Goal: Task Accomplishment & Management: Use online tool/utility

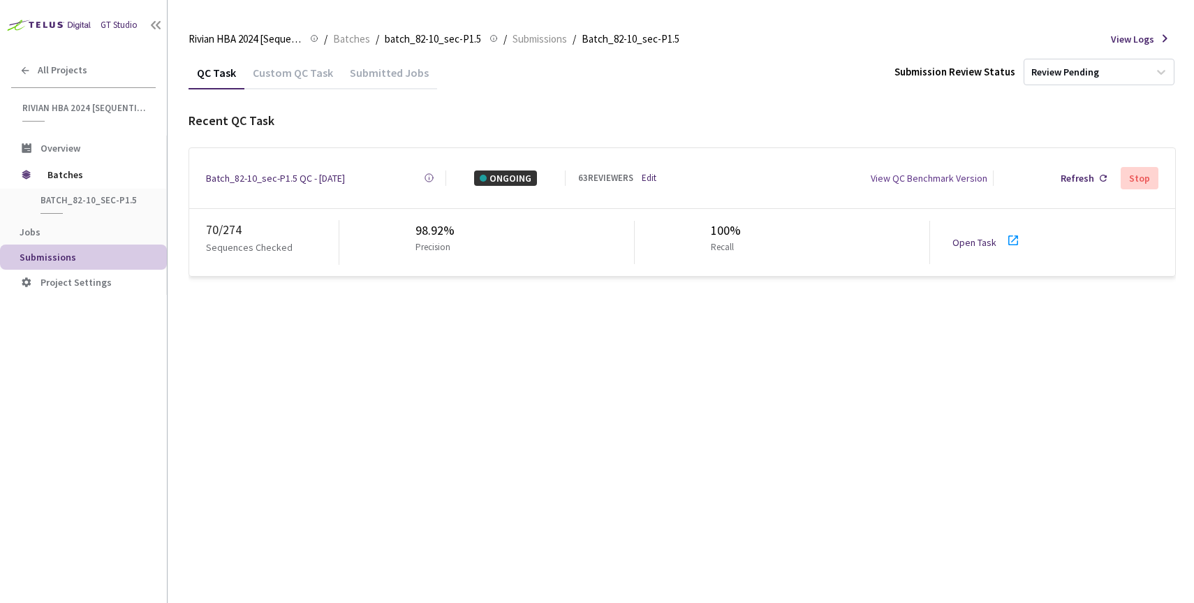
click at [959, 236] on link "Open Task" at bounding box center [974, 242] width 44 height 13
click at [278, 173] on div "Batch_82-10_sec-P1.5 QC - [DATE]" at bounding box center [275, 177] width 139 height 15
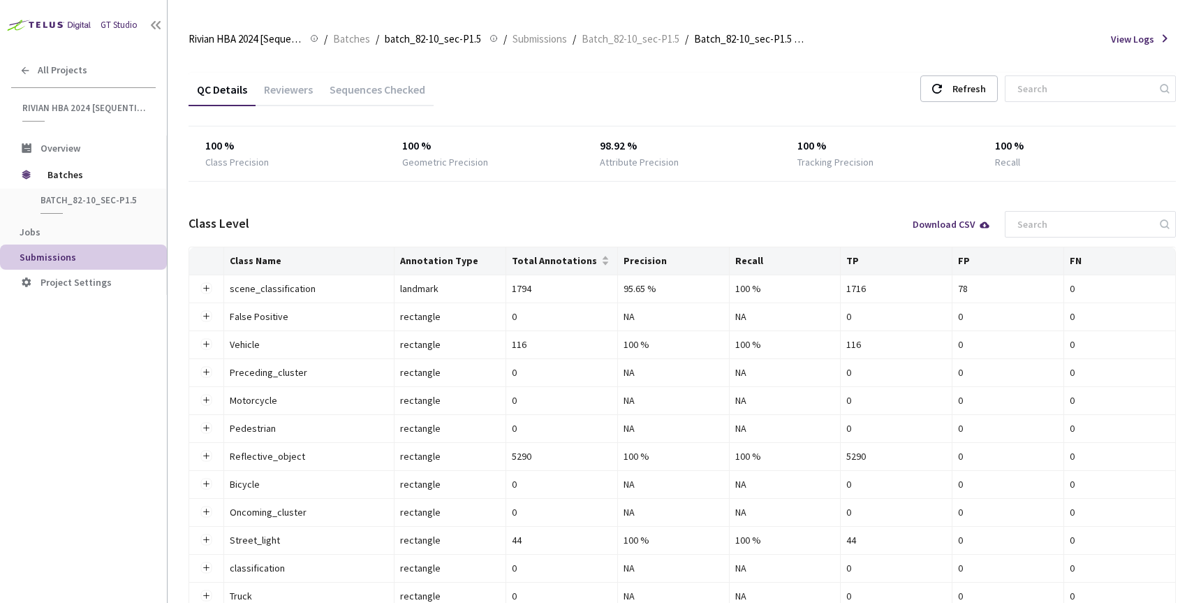
click at [298, 92] on div "Reviewers" at bounding box center [289, 94] width 66 height 24
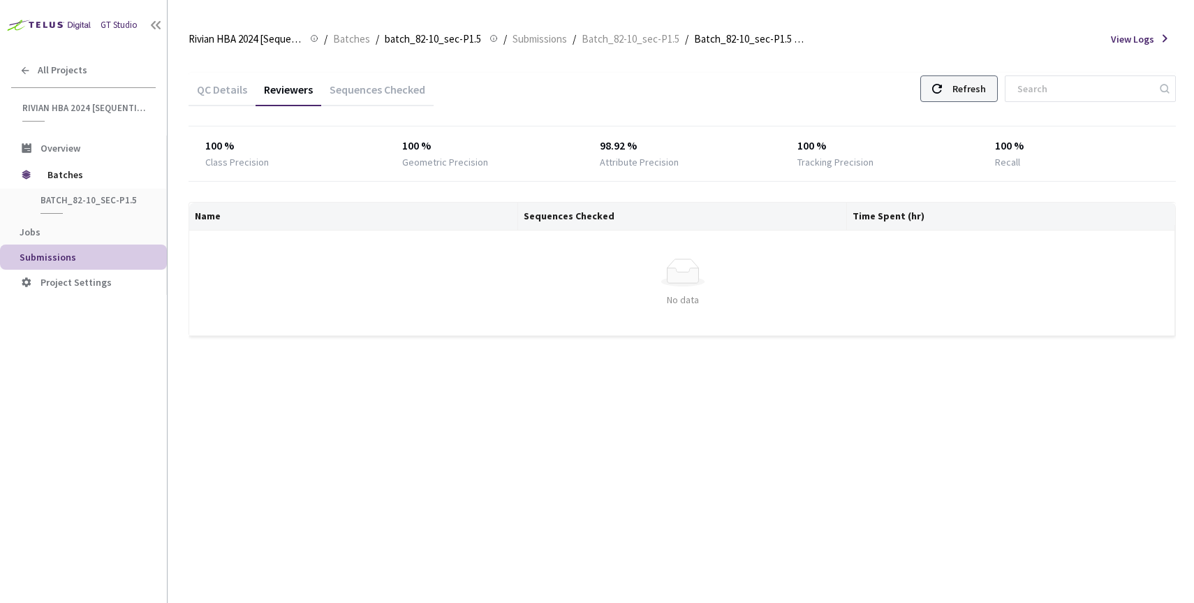
click at [986, 85] on div "Refresh" at bounding box center [969, 88] width 34 height 25
click at [942, 83] on div at bounding box center [937, 88] width 10 height 25
click at [942, 89] on use at bounding box center [937, 89] width 10 height 10
